Goal: Task Accomplishment & Management: Use online tool/utility

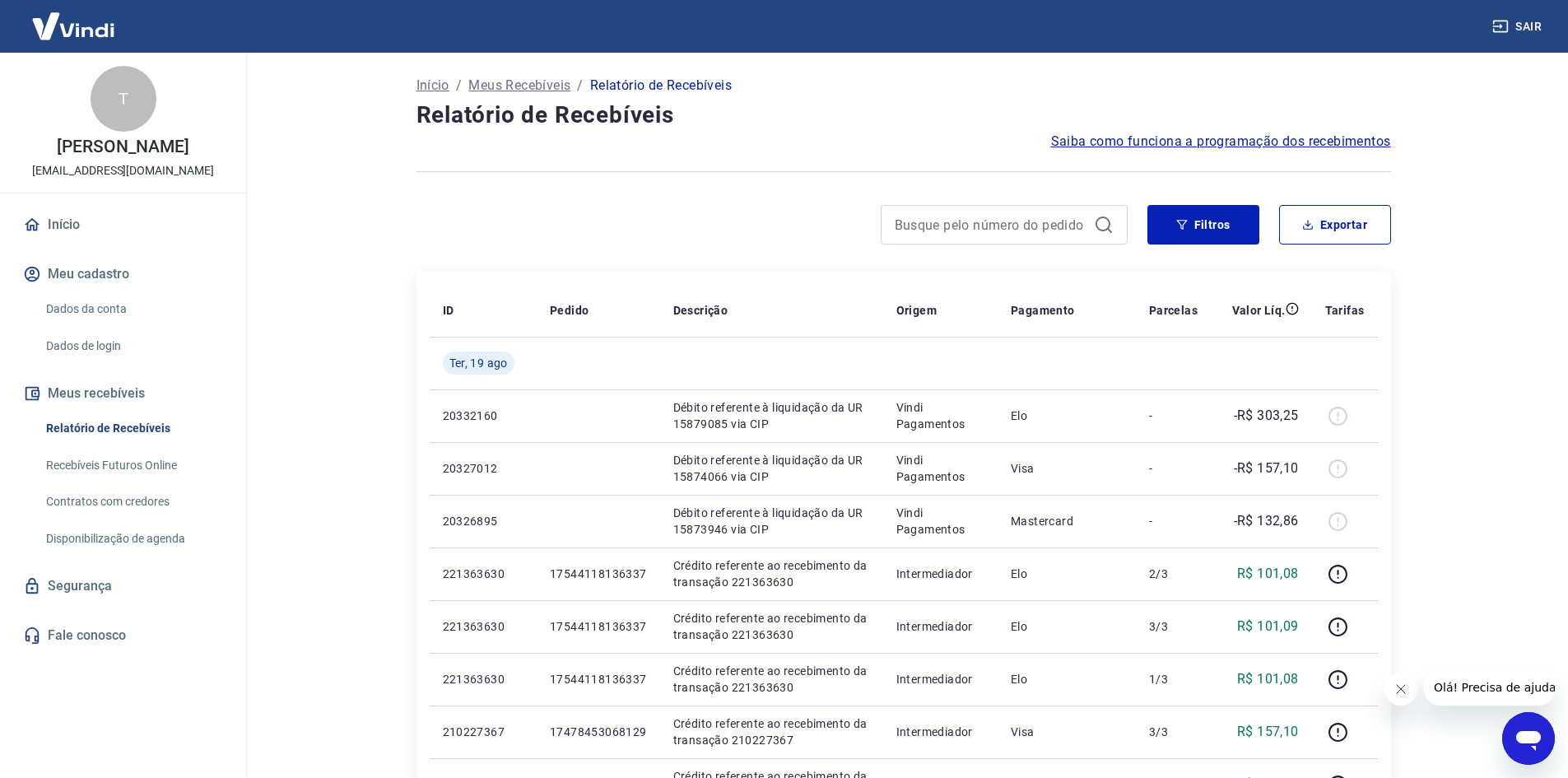
click at [685, 205] on div at bounding box center [771, 224] width 711 height 39
click at [1202, 224] on button "Filtros" at bounding box center [1203, 224] width 112 height 39
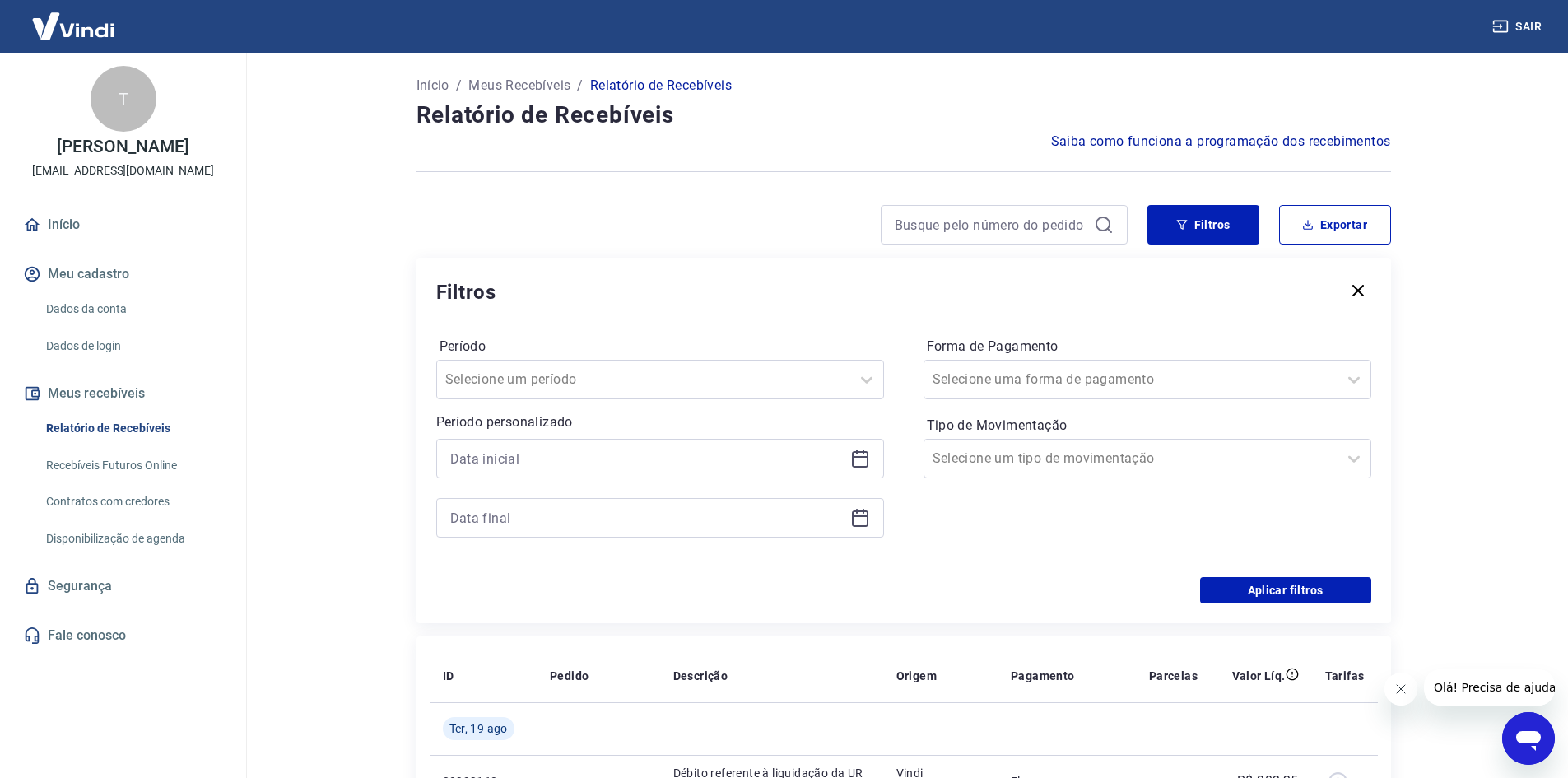
click at [869, 461] on icon at bounding box center [860, 458] width 20 height 20
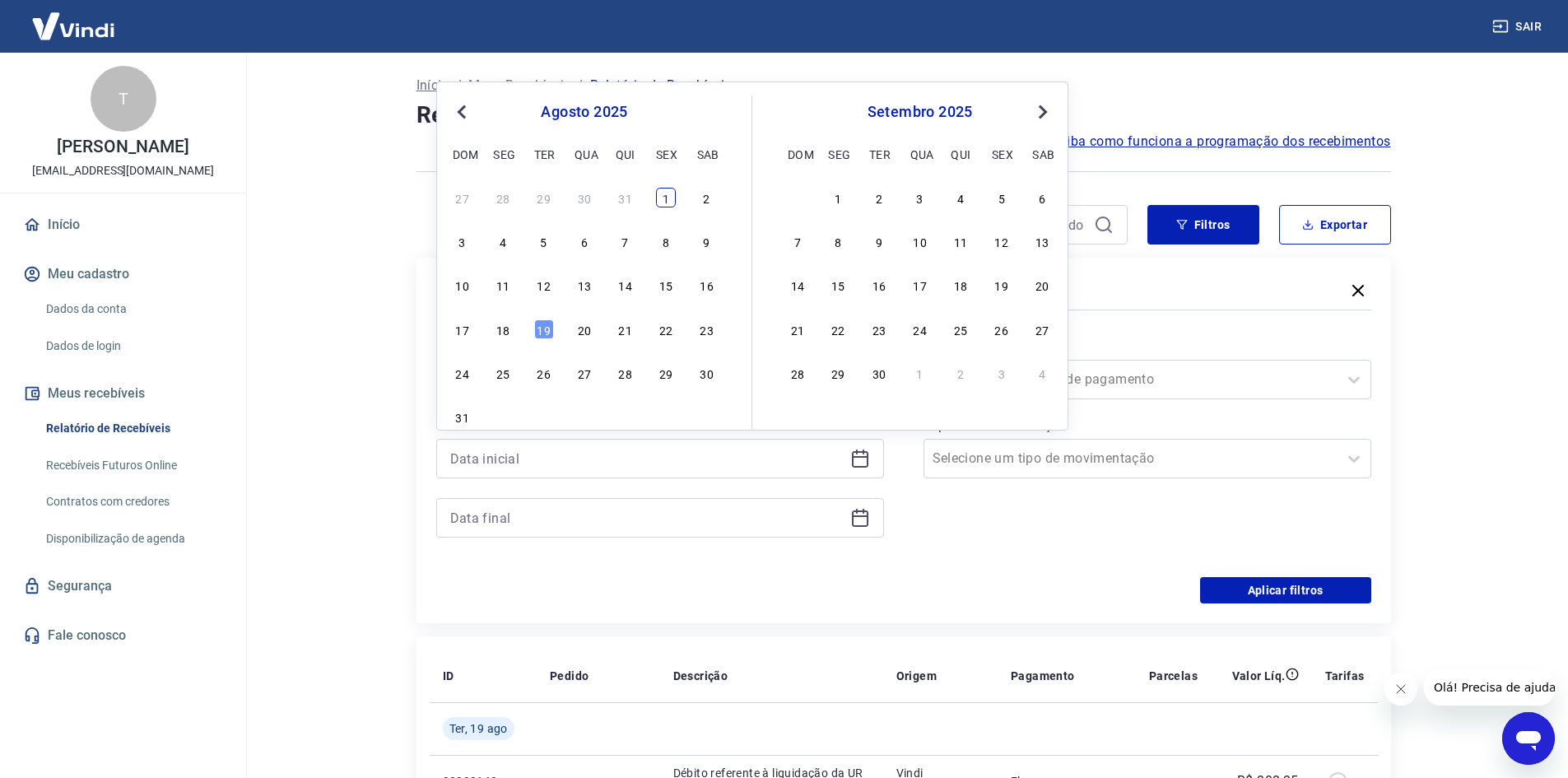
click at [663, 196] on div "1" at bounding box center [666, 197] width 20 height 20
type input "[DATE]"
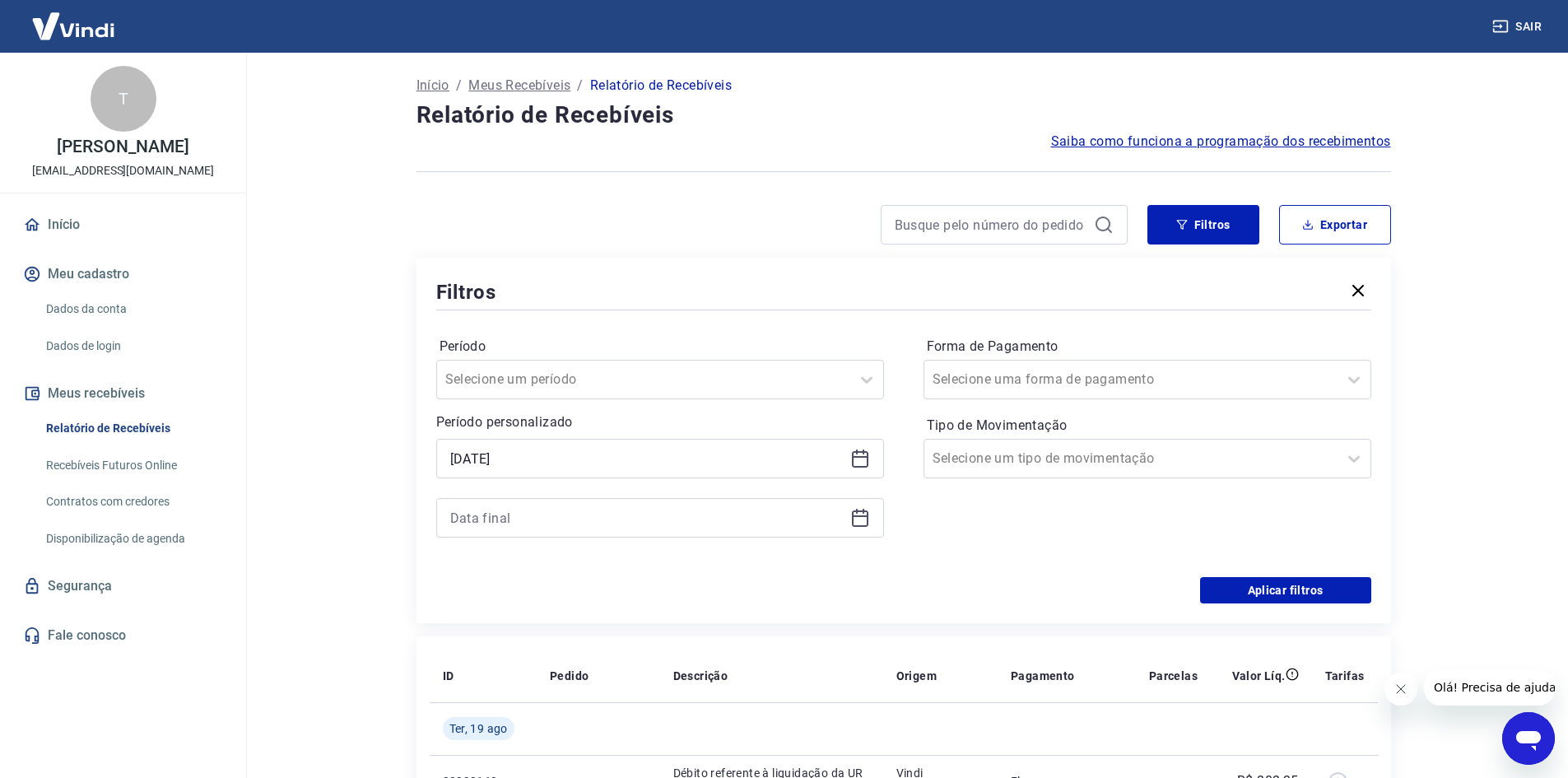
click at [865, 516] on icon at bounding box center [860, 516] width 17 height 2
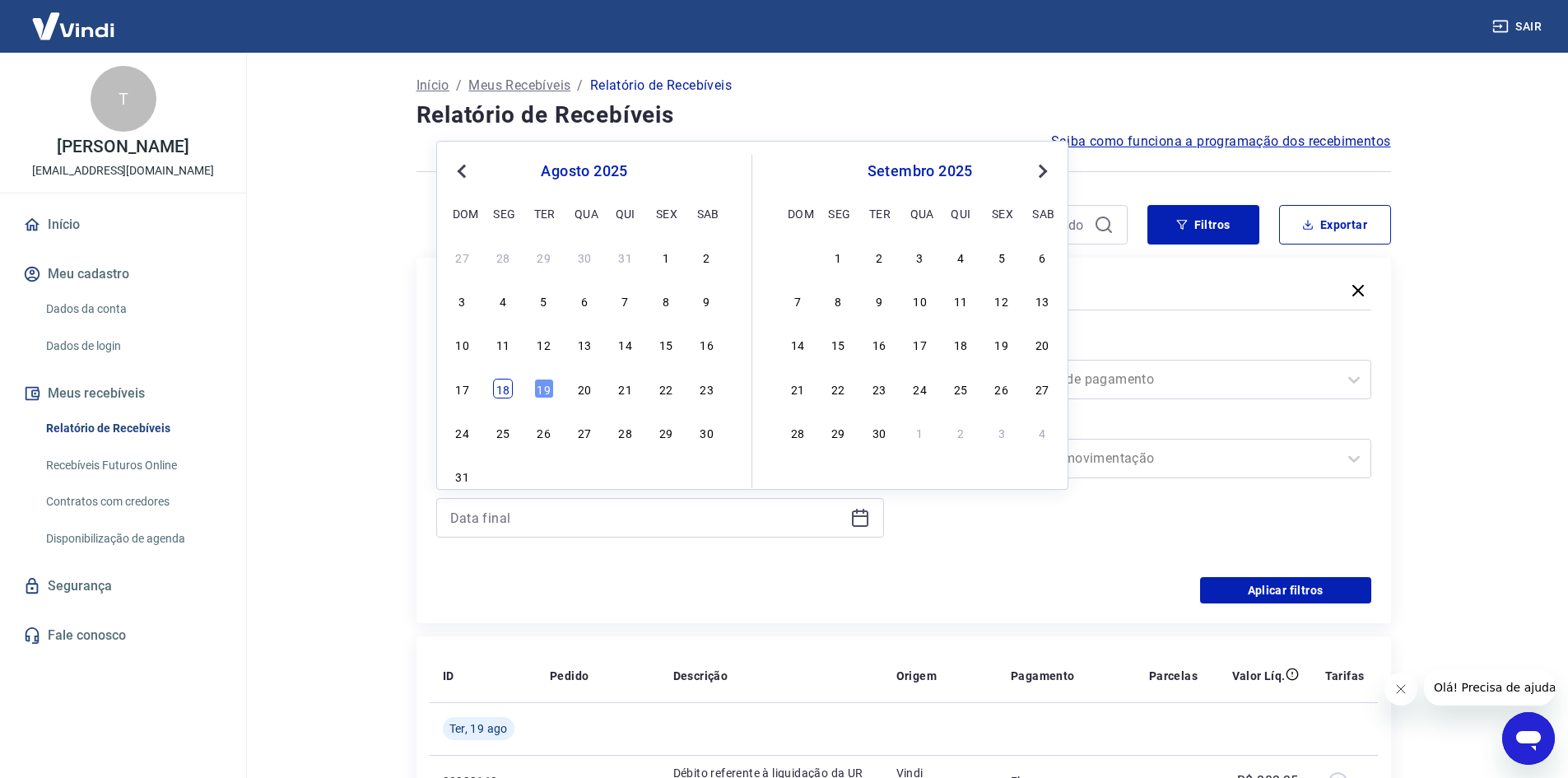
click at [507, 385] on div "18" at bounding box center [503, 388] width 20 height 20
type input "[DATE]"
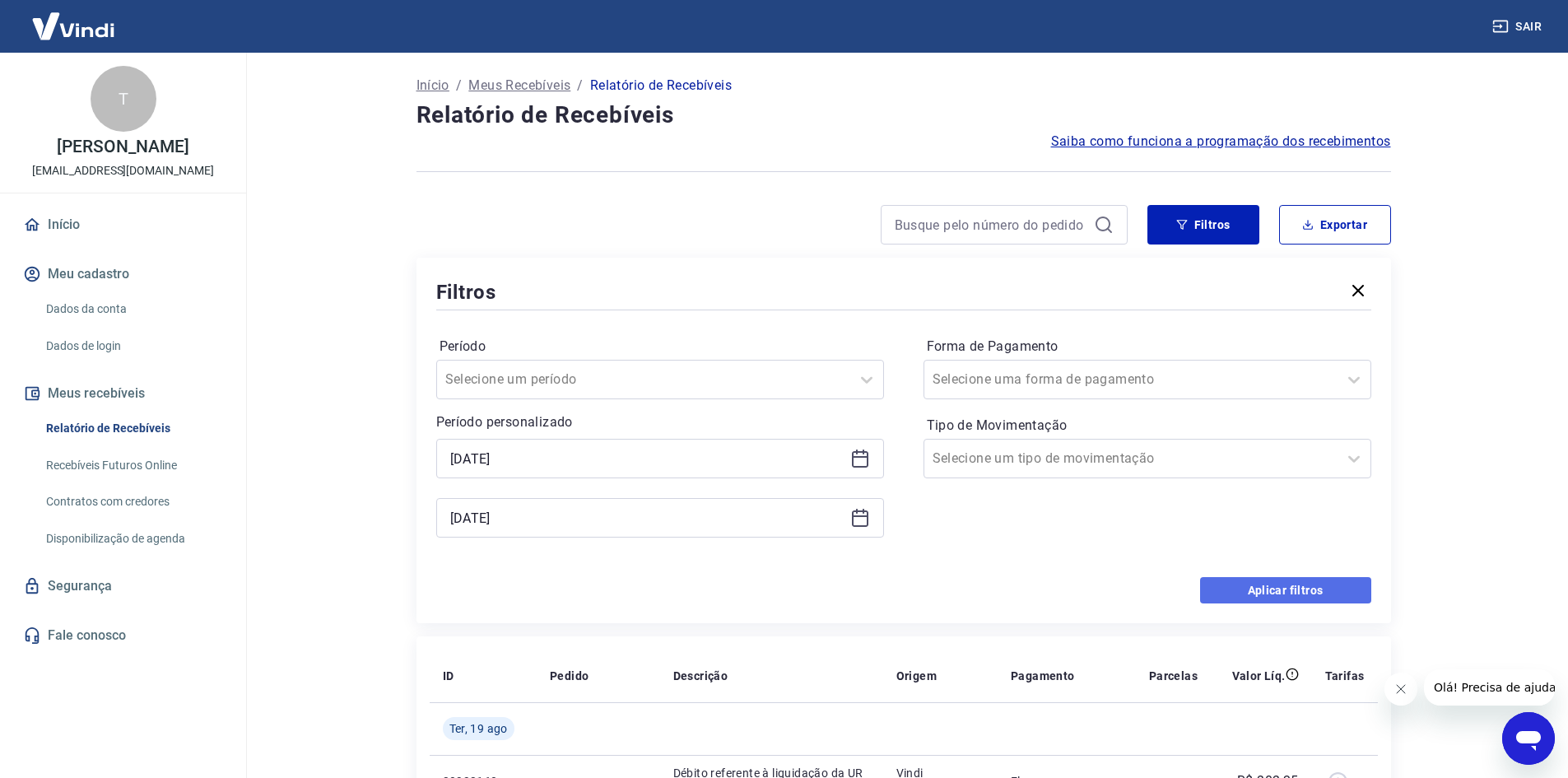
click at [1308, 592] on button "Aplicar filtros" at bounding box center [1285, 590] width 171 height 26
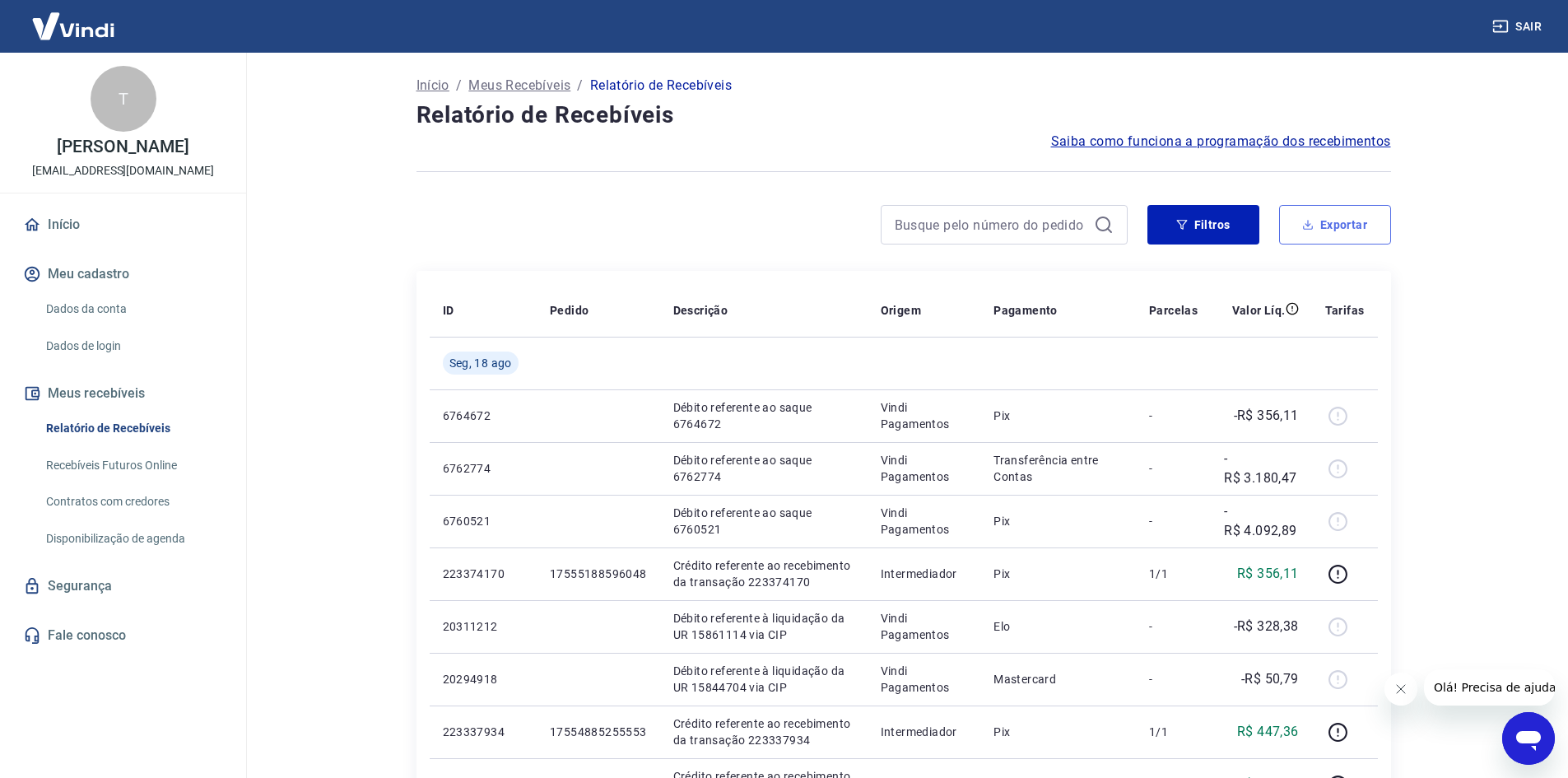
click at [1355, 223] on button "Exportar" at bounding box center [1336, 224] width 112 height 39
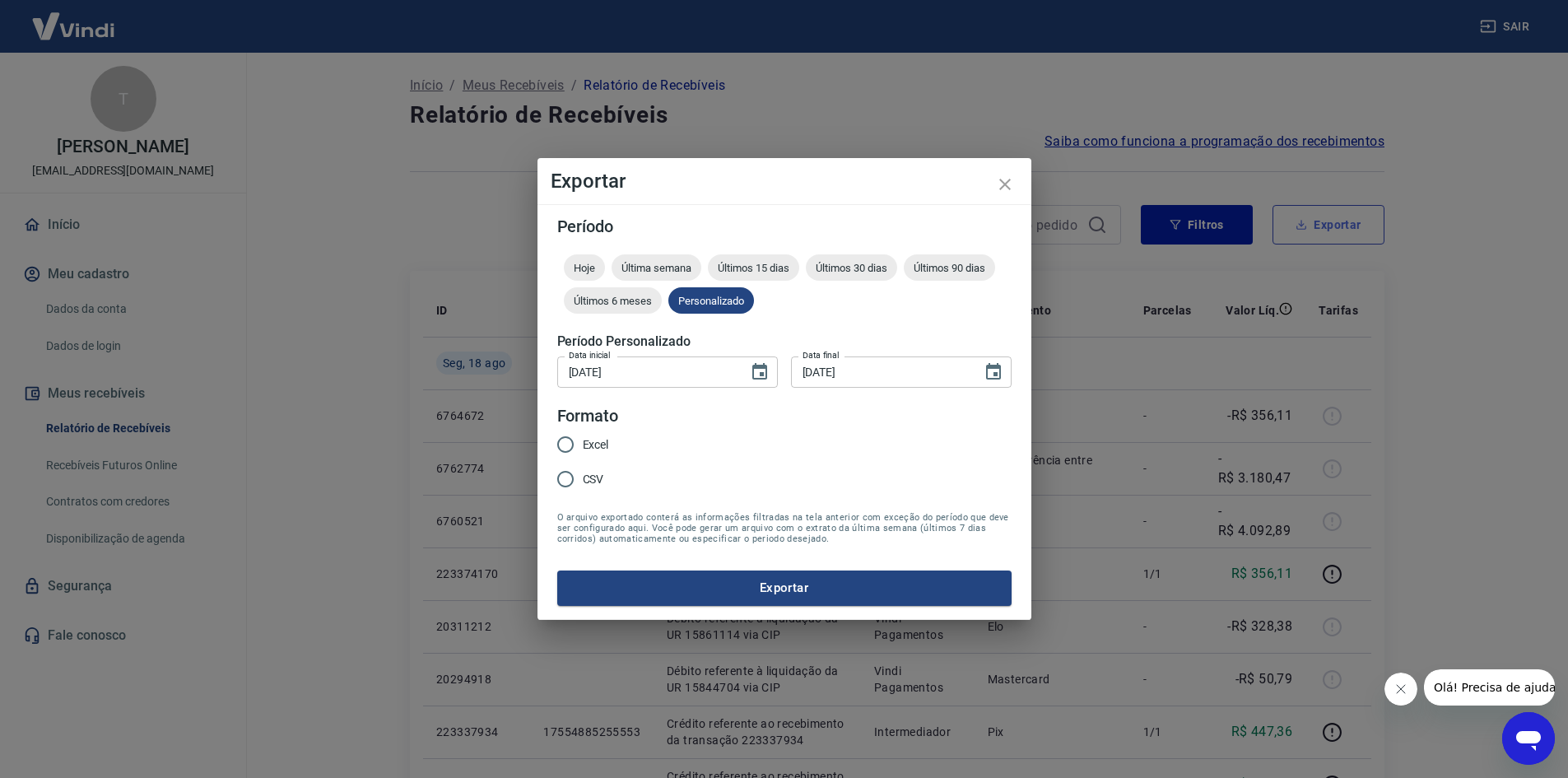
type input "[DATE]"
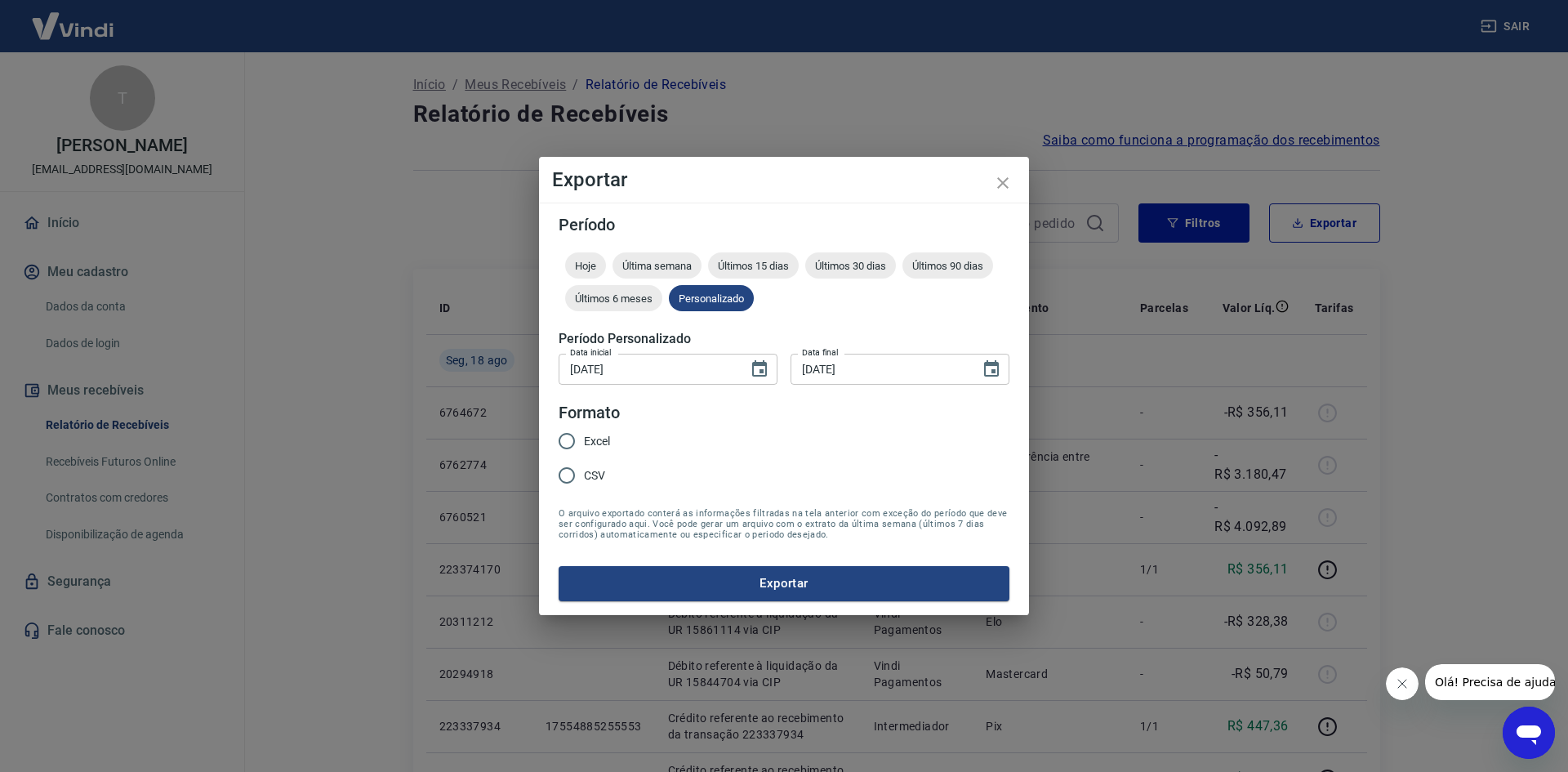
click at [567, 437] on input "Excel" at bounding box center [566, 440] width 34 height 34
radio input "true"
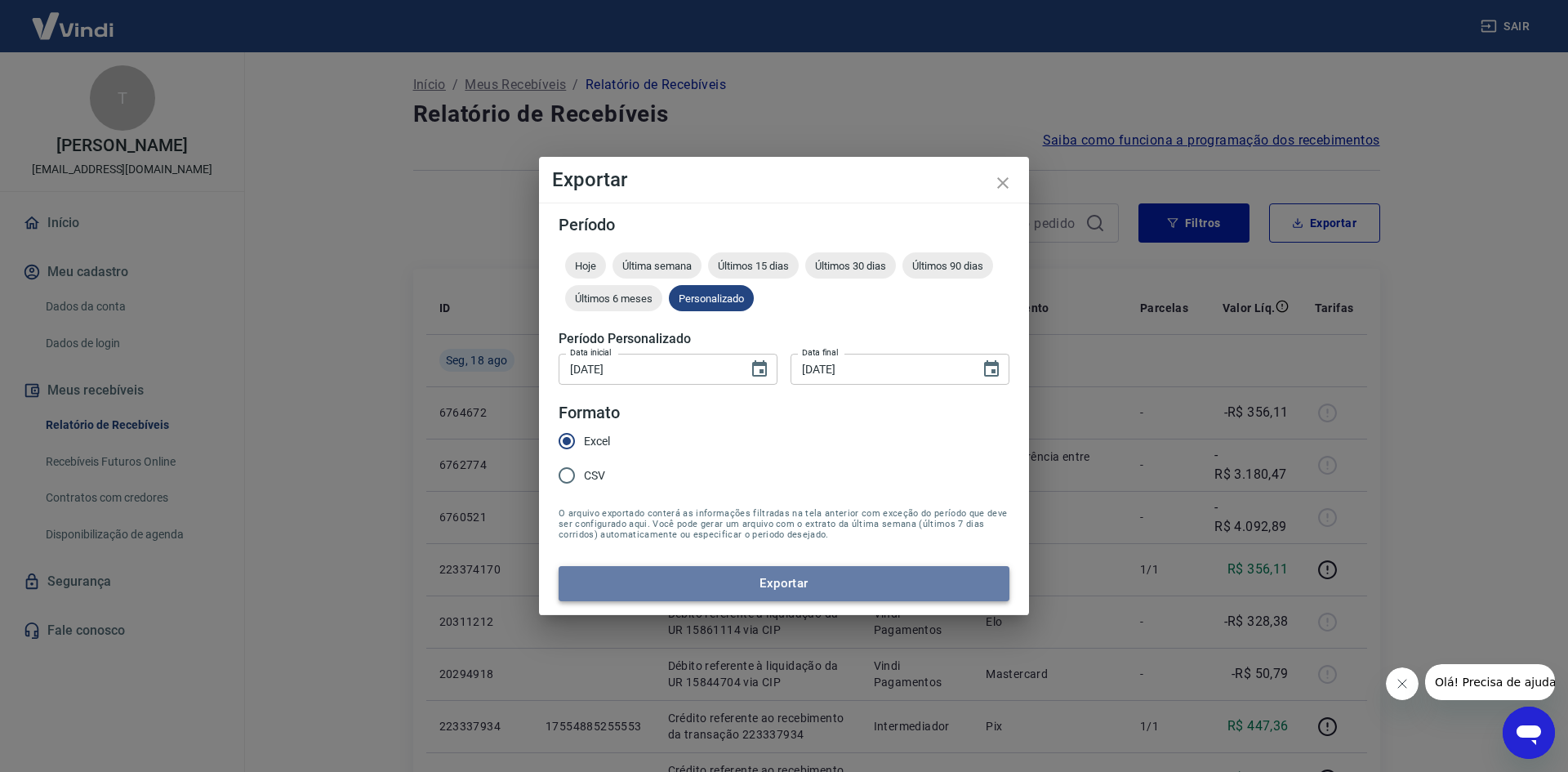
click at [631, 582] on button "Exportar" at bounding box center [784, 582] width 450 height 34
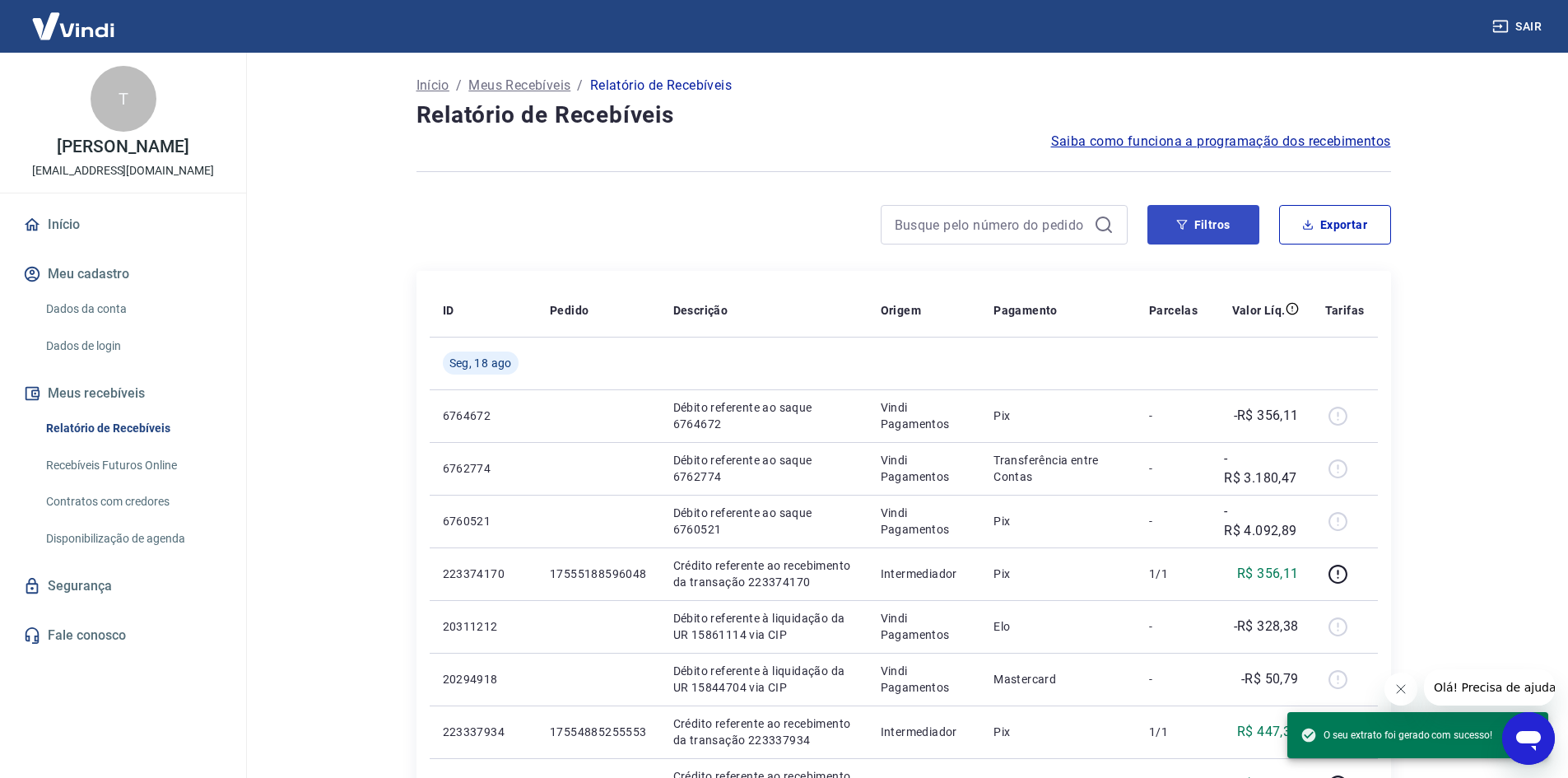
click at [1213, 221] on button "Filtros" at bounding box center [1203, 224] width 112 height 39
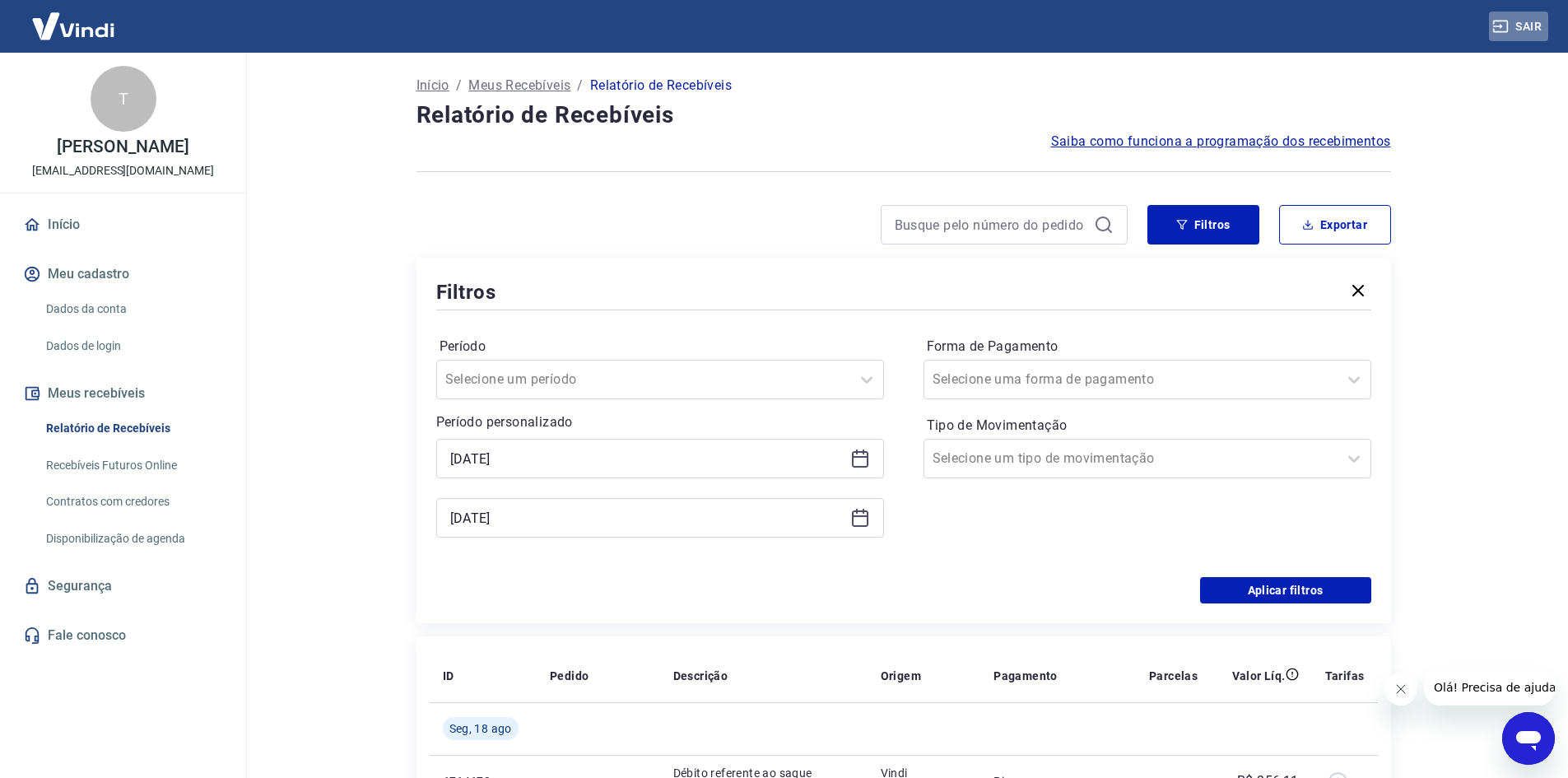
click at [1526, 25] on button "Sair" at bounding box center [1519, 26] width 60 height 31
